Goal: Information Seeking & Learning: Learn about a topic

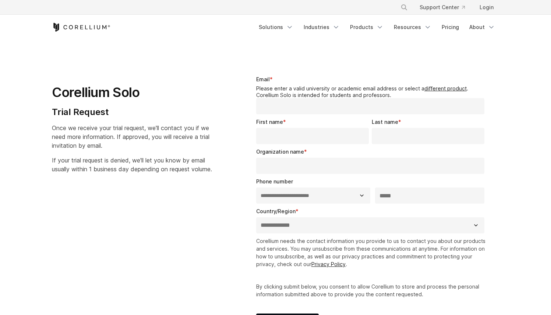
select select "**"
click at [71, 128] on span "Once we receive your trial request, we'll contact you if we need more informati…" at bounding box center [131, 136] width 158 height 25
click at [310, 89] on legend "Please enter a valid university or academic email address or select a different…" at bounding box center [372, 91] width 232 height 13
click at [349, 88] on legend "Please enter a valid university or academic email address or select a different…" at bounding box center [372, 91] width 232 height 13
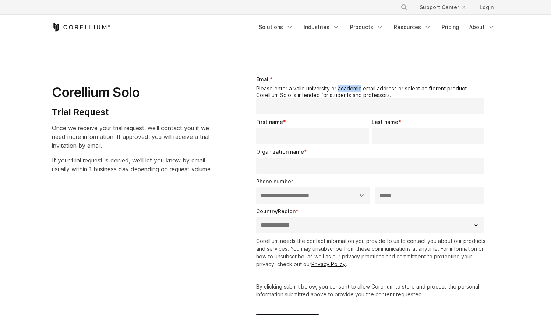
click at [349, 88] on legend "Please enter a valid university or academic email address or select a different…" at bounding box center [372, 91] width 232 height 13
click at [374, 89] on legend "Please enter a valid university or academic email address or select a different…" at bounding box center [372, 91] width 232 height 13
click at [437, 85] on link "different product" at bounding box center [445, 88] width 42 height 6
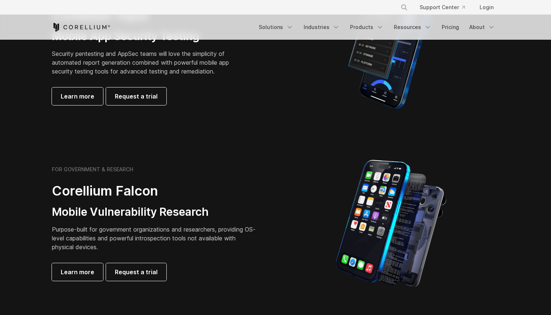
scroll to position [114, 0]
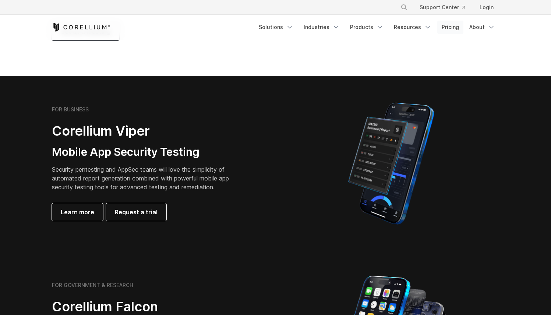
click at [451, 25] on link "Pricing" at bounding box center [450, 27] width 26 height 13
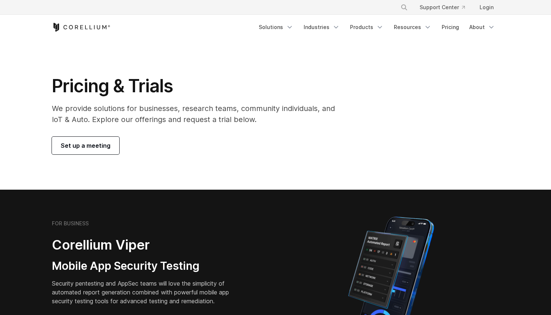
click at [95, 148] on span "Set up a meeting" at bounding box center [86, 145] width 50 height 9
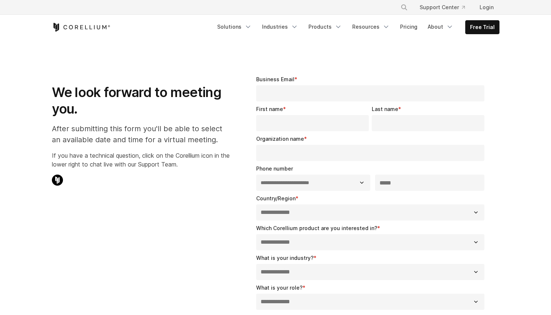
select select "**"
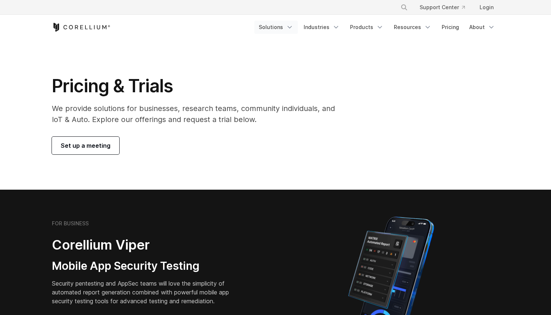
click at [275, 27] on link "Solutions" at bounding box center [275, 27] width 43 height 13
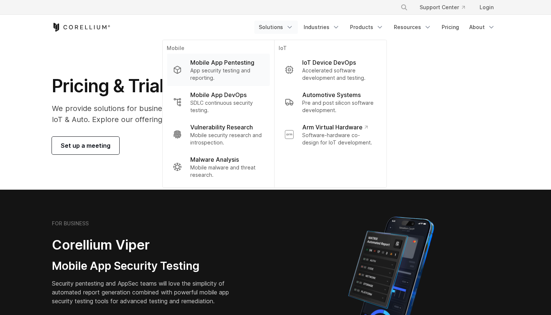
click at [218, 67] on p "App security testing and reporting." at bounding box center [226, 74] width 73 height 15
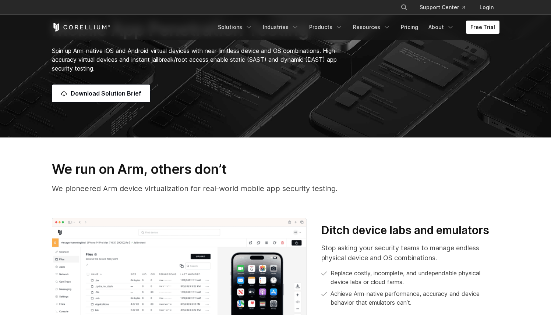
scroll to position [318, 0]
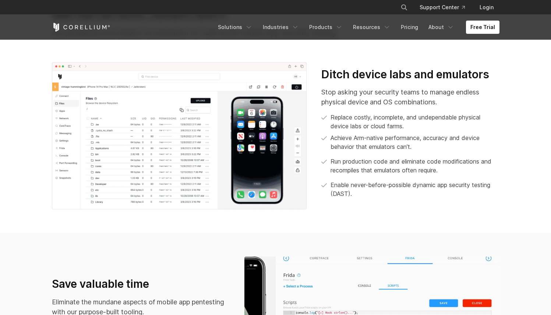
click at [237, 180] on img at bounding box center [179, 136] width 255 height 148
drag, startPoint x: 345, startPoint y: 75, endPoint x: 421, endPoint y: 71, distance: 76.3
click at [421, 71] on h3 "Ditch device labs and emulators" at bounding box center [410, 75] width 178 height 14
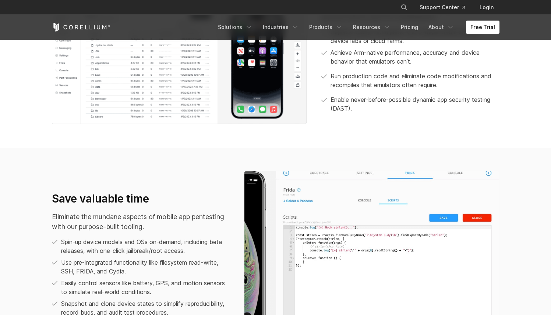
scroll to position [484, 0]
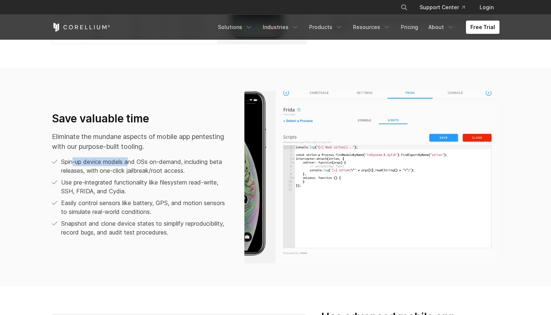
drag, startPoint x: 72, startPoint y: 161, endPoint x: 130, endPoint y: 162, distance: 58.5
click at [130, 162] on p "Spin-up device models and OSs on-demand, including beta releases, with one-clic…" at bounding box center [145, 167] width 169 height 18
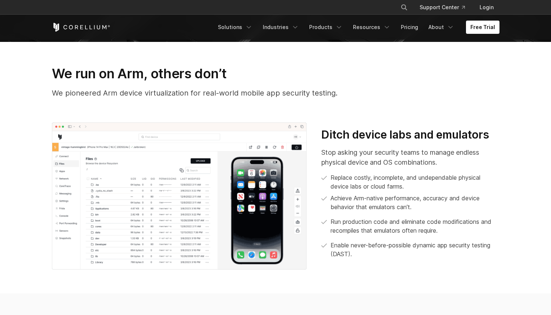
scroll to position [0, 0]
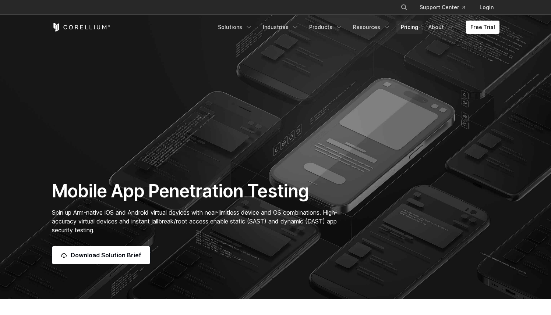
click at [421, 27] on link "Pricing" at bounding box center [409, 27] width 26 height 13
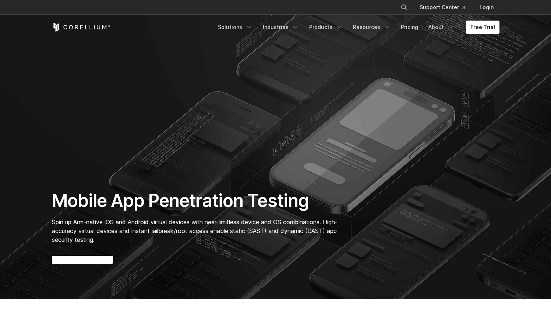
click at [480, 27] on link "Free Trial" at bounding box center [482, 27] width 33 height 13
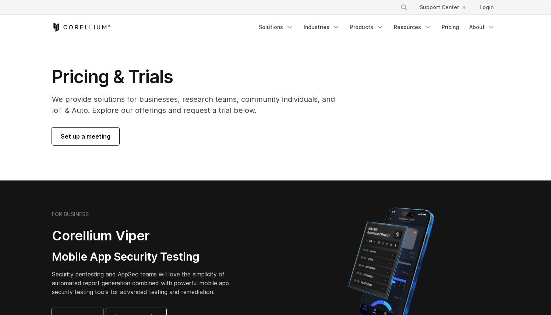
scroll to position [14, 0]
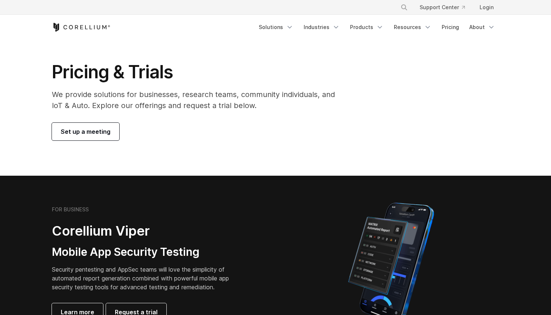
click at [73, 29] on icon "Corellium Home" at bounding box center [81, 27] width 59 height 9
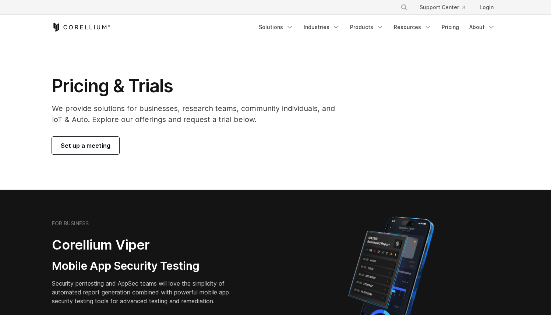
click at [108, 146] on span "Set up a meeting" at bounding box center [86, 145] width 50 height 9
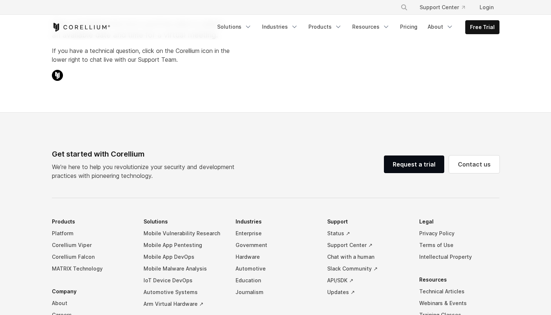
select select "**"
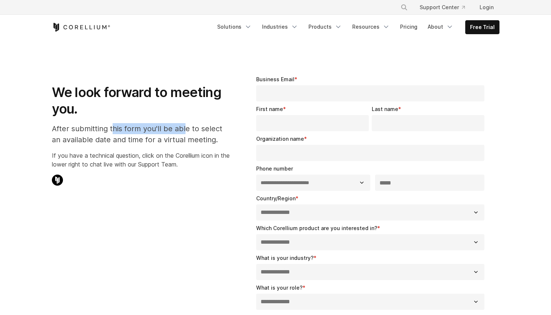
drag, startPoint x: 112, startPoint y: 134, endPoint x: 185, endPoint y: 130, distance: 73.4
click at [185, 130] on p "After submitting this form you'll be able to select an available date and time …" at bounding box center [141, 134] width 178 height 22
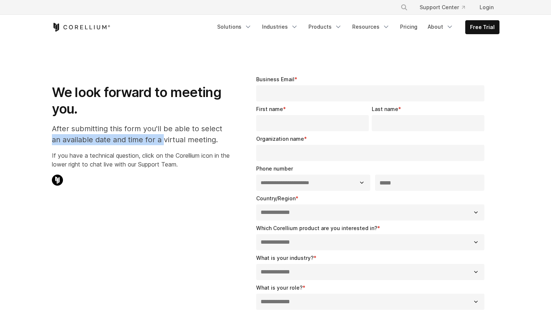
drag, startPoint x: 45, startPoint y: 143, endPoint x: 164, endPoint y: 136, distance: 119.1
click at [164, 136] on div "We look forward to meeting you. After submitting this form you'll be able to se…" at bounding box center [141, 129] width 193 height 130
click at [164, 136] on p "After submitting this form you'll be able to select an available date and time …" at bounding box center [141, 134] width 178 height 22
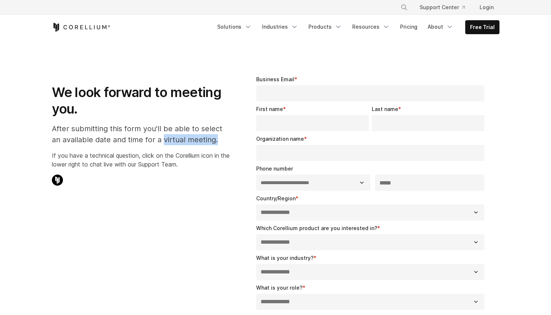
drag, startPoint x: 162, startPoint y: 138, endPoint x: 218, endPoint y: 141, distance: 56.4
click at [218, 141] on p "After submitting this form you'll be able to select an available date and time …" at bounding box center [141, 134] width 178 height 22
click at [241, 22] on link "Solutions" at bounding box center [234, 26] width 43 height 13
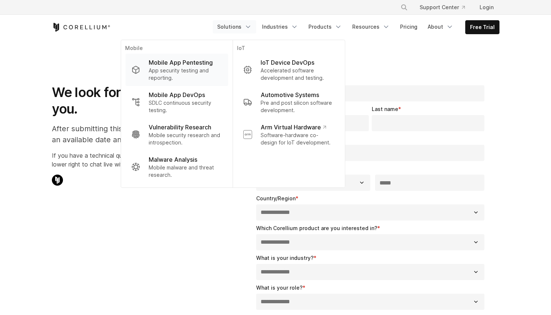
click at [178, 71] on p "App security testing and reporting." at bounding box center [185, 74] width 73 height 15
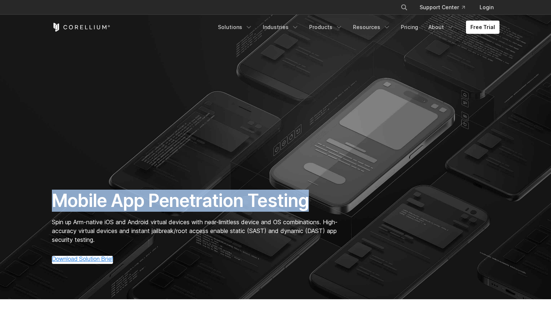
drag, startPoint x: 54, startPoint y: 201, endPoint x: 310, endPoint y: 200, distance: 256.2
click at [310, 200] on h1 "Mobile App Penetration Testing" at bounding box center [198, 201] width 293 height 22
click at [420, 30] on link "Pricing" at bounding box center [409, 27] width 26 height 13
